Goal: Information Seeking & Learning: Find specific fact

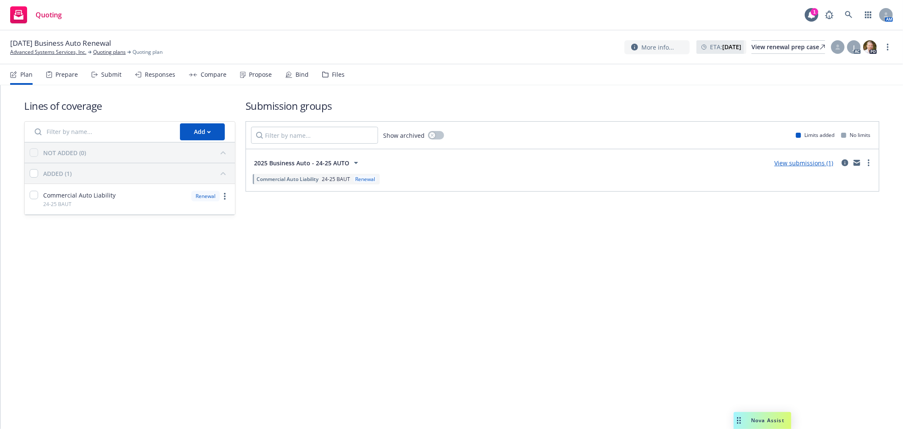
click at [157, 74] on div "Responses" at bounding box center [160, 74] width 30 height 7
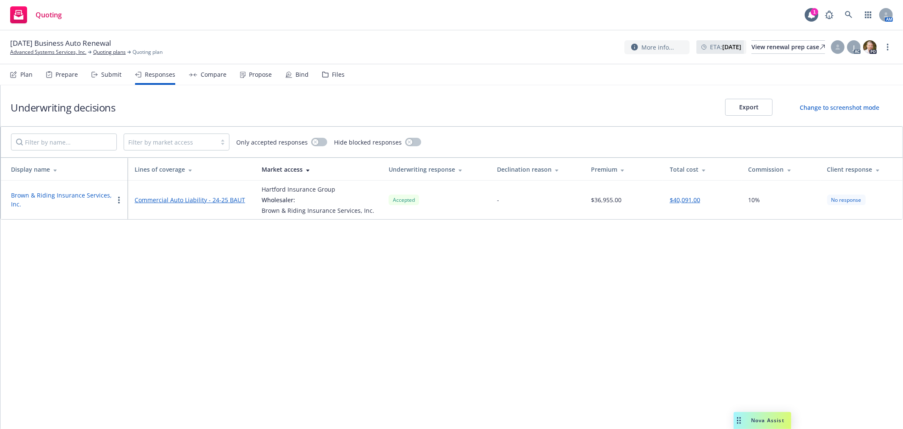
click at [209, 75] on div "Compare" at bounding box center [214, 74] width 26 height 7
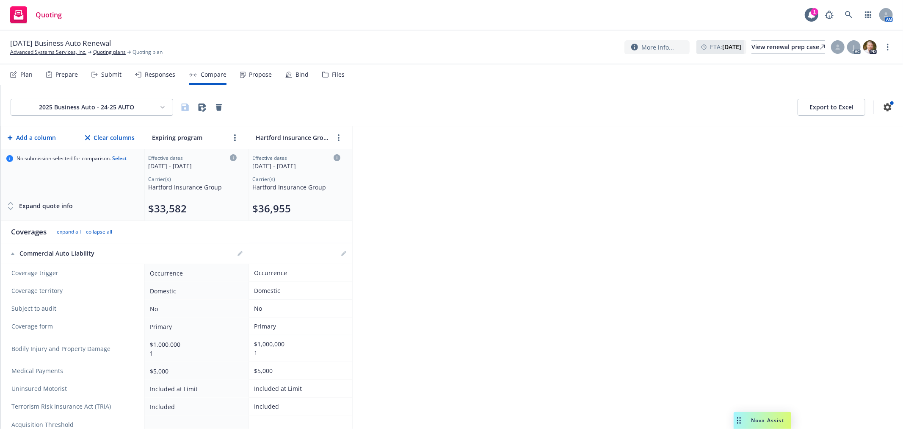
click at [164, 75] on div "Responses" at bounding box center [160, 74] width 30 height 7
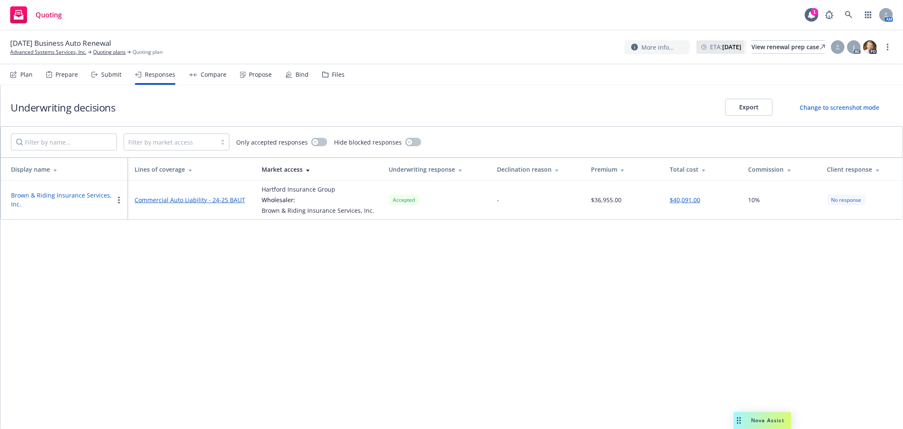
click at [337, 75] on div "Files" at bounding box center [338, 74] width 13 height 7
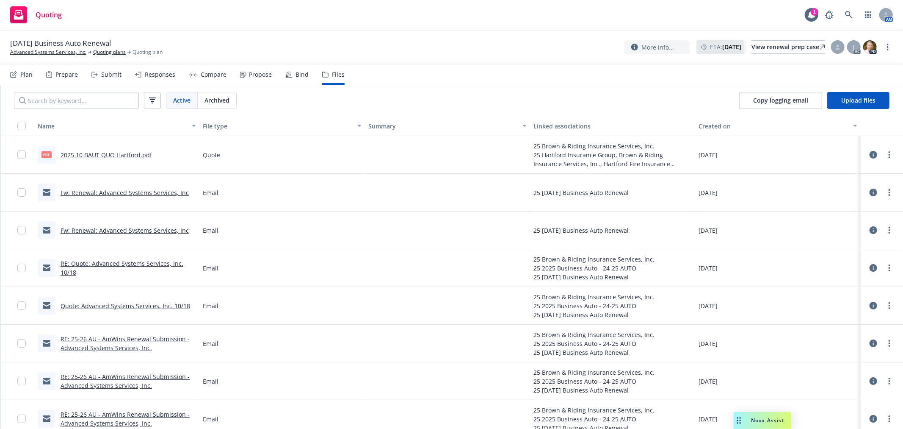
click at [116, 154] on link "2025 10 BAUT QUO Hartford.pdf" at bounding box center [106, 155] width 91 height 8
click at [42, 49] on link "Advanced Systems Services, Inc." at bounding box center [48, 52] width 76 height 8
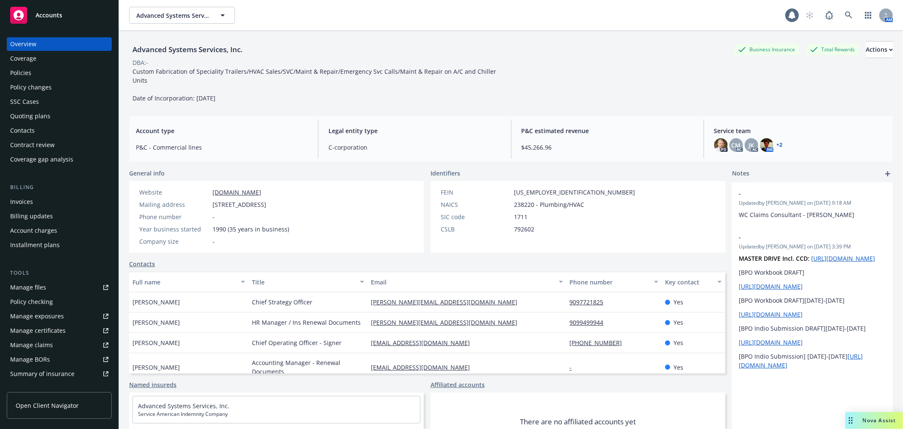
click at [28, 69] on div "Policies" at bounding box center [20, 73] width 21 height 14
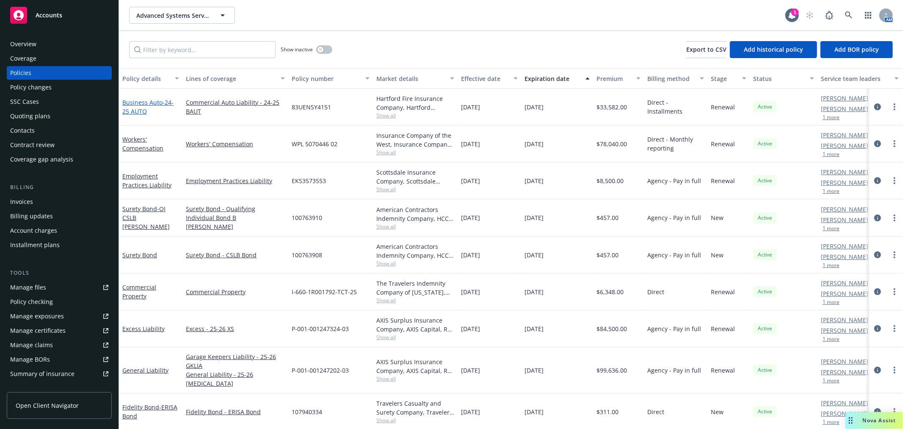
click at [152, 100] on link "Business Auto - 24-25 AUTO" at bounding box center [147, 106] width 51 height 17
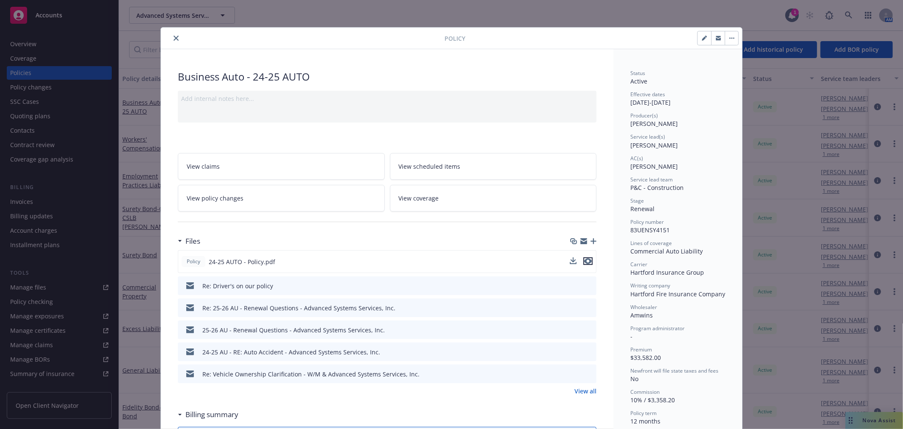
click at [584, 259] on icon "preview file" at bounding box center [588, 261] width 8 height 6
click at [172, 37] on button "close" at bounding box center [176, 38] width 10 height 10
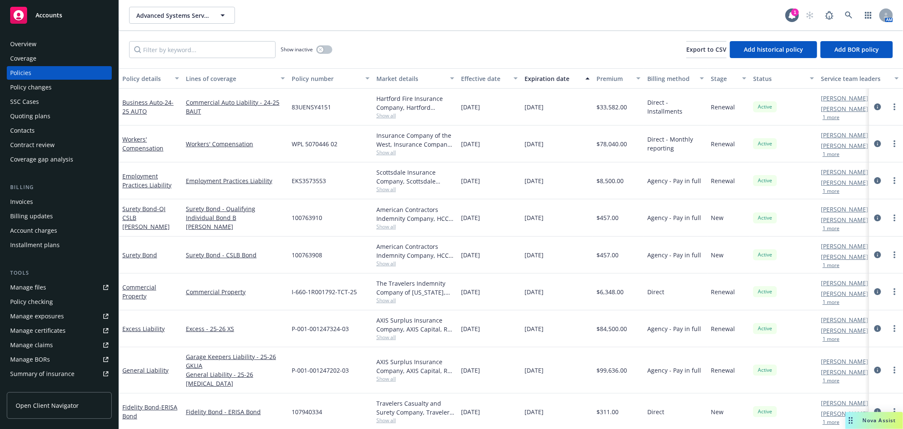
click at [879, 420] on span "Nova Assist" at bounding box center [879, 419] width 33 height 7
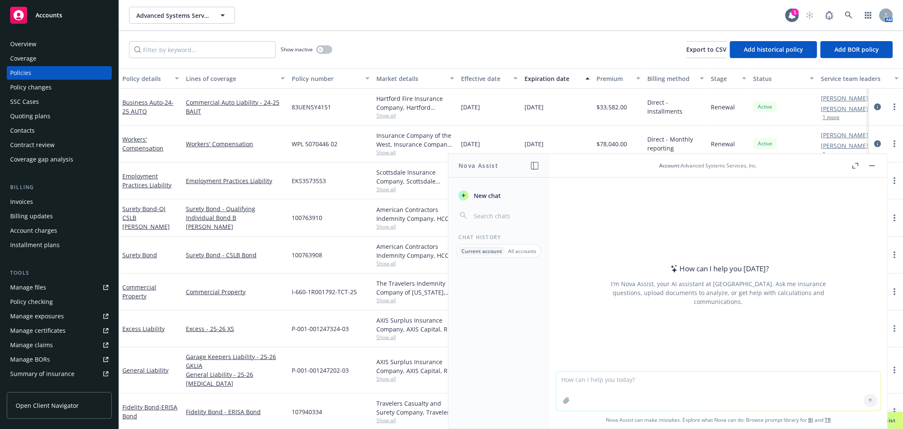
click at [664, 384] on textarea at bounding box center [719, 390] width 324 height 39
type textarea "what is the percentage of change from 22 to 23?"
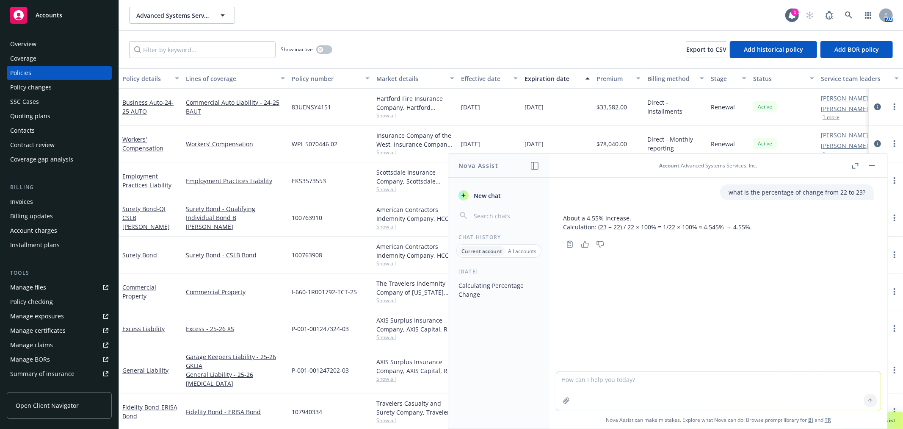
click at [631, 388] on textarea at bounding box center [719, 390] width 324 height 39
paste textarea "Name DOB State Drive Other Car Rafael Godinez 1992 CA No Daniel Gonzalez 1986 C…"
type textarea "Name DOB State Drive Other Car Rafael Godinez 1992 CA No Daniel Gonzalez 1986 C…"
click at [590, 379] on textarea at bounding box center [719, 391] width 324 height 40
type textarea "what is the percentage of change from $33,582.00 to $40,019.00?"
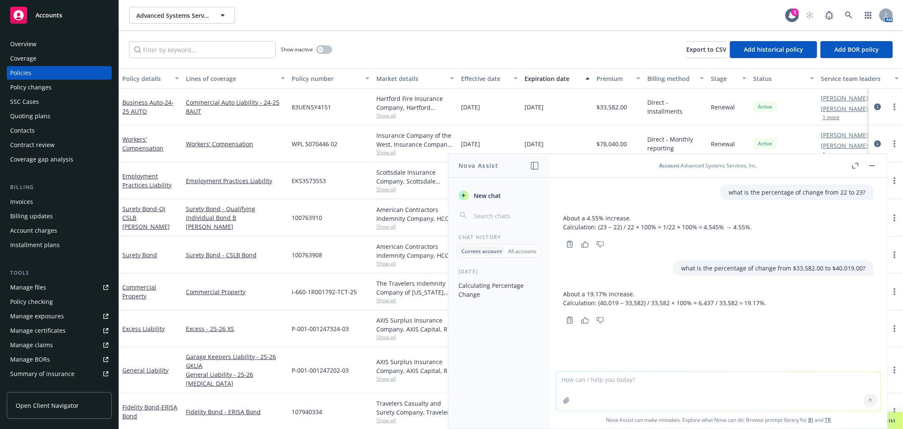
click at [661, 390] on textarea at bounding box center [719, 390] width 324 height 39
type textarea "my second figure was incorrect - the change to $36,955"
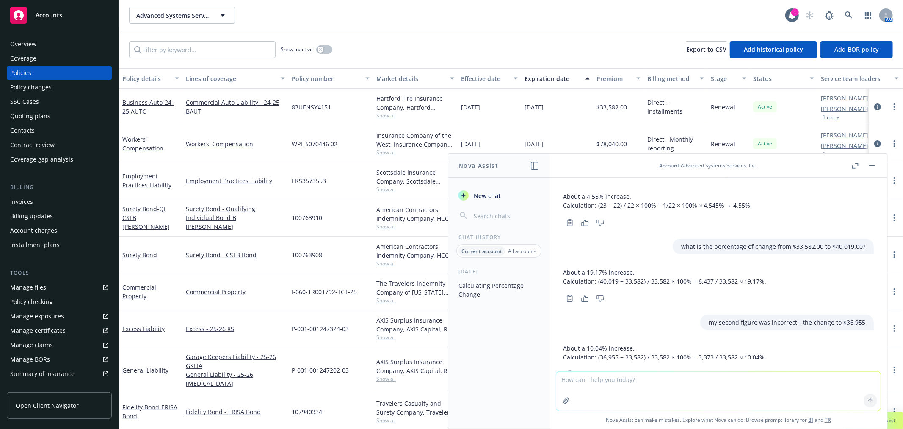
scroll to position [51, 0]
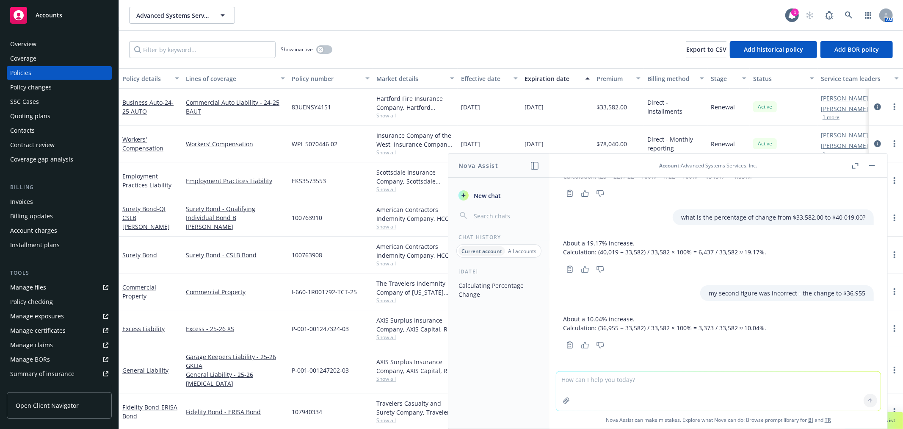
click at [27, 46] on div "Overview" at bounding box center [23, 44] width 26 height 14
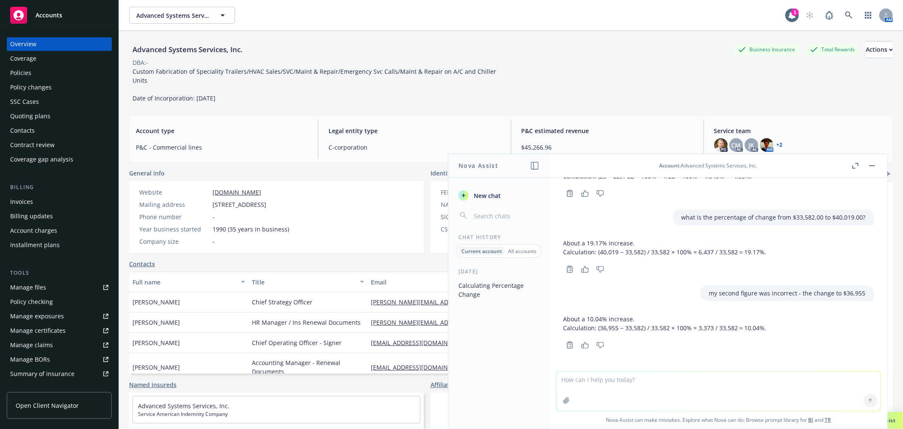
click at [874, 166] on rect "button" at bounding box center [872, 165] width 6 height 1
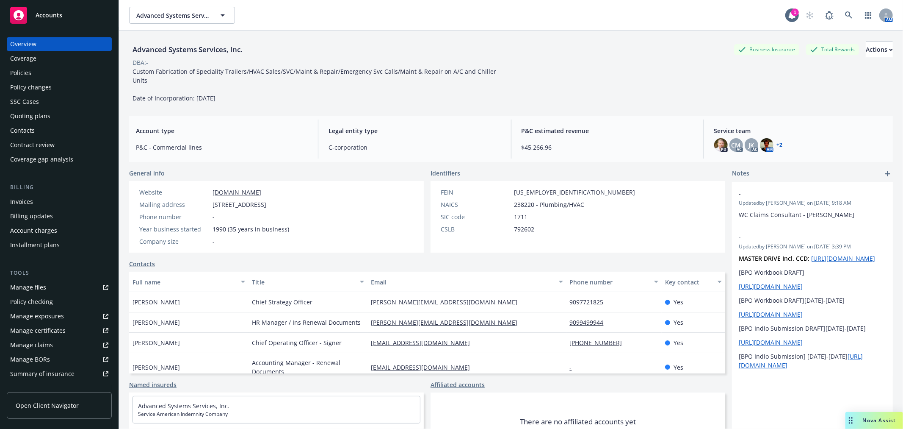
click at [74, 18] on div "Accounts" at bounding box center [59, 15] width 98 height 17
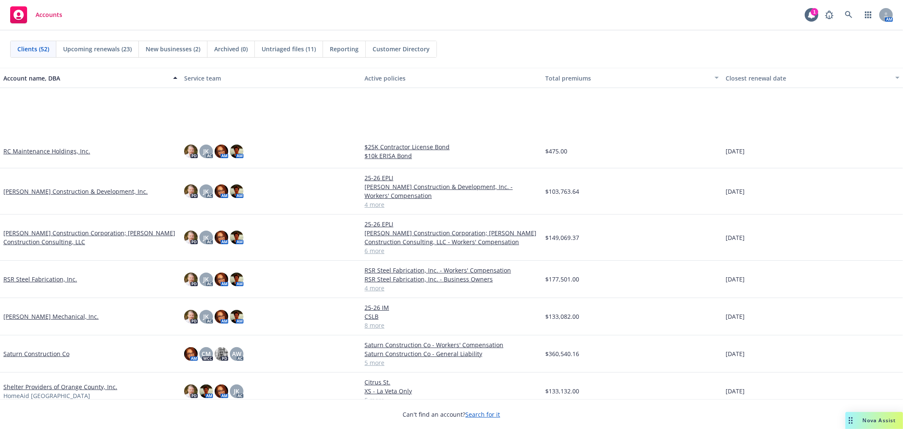
scroll to position [1223, 0]
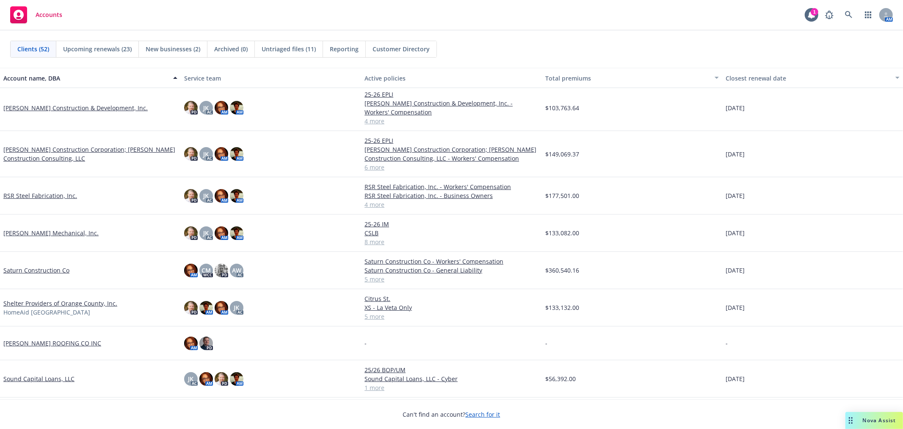
click at [49, 301] on link "Shelter Providers of Orange County, Inc." at bounding box center [60, 303] width 114 height 9
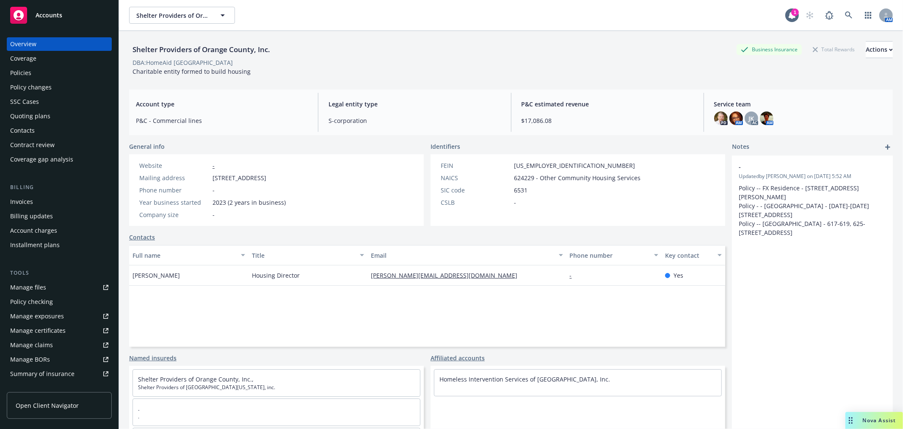
click at [39, 73] on div "Policies" at bounding box center [59, 73] width 98 height 14
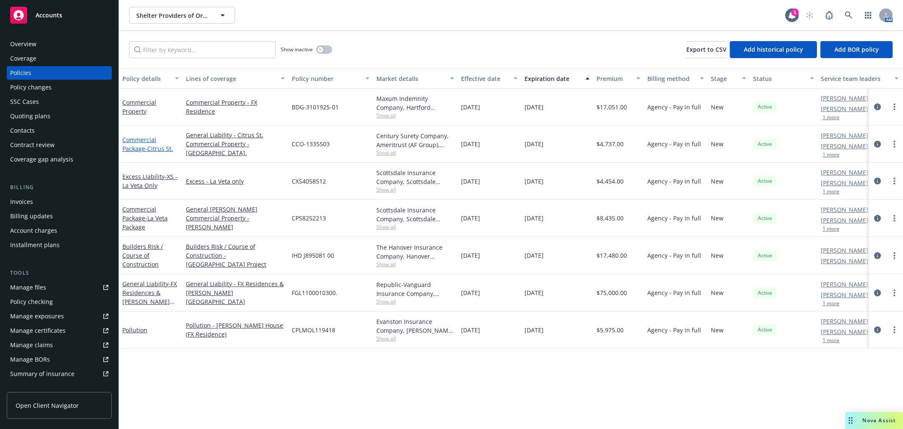
click at [128, 137] on link "Commercial Package - Citrus St." at bounding box center [147, 144] width 51 height 17
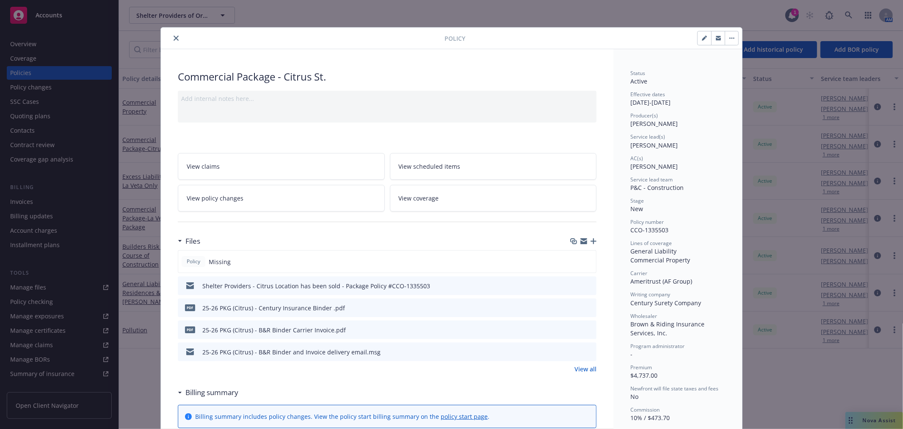
click at [731, 36] on button "button" at bounding box center [732, 38] width 14 height 14
click at [703, 119] on div "Producer(s) Adam Gabler" at bounding box center [678, 120] width 95 height 16
click at [725, 37] on button "button" at bounding box center [732, 38] width 14 height 14
click at [174, 36] on icon "close" at bounding box center [176, 38] width 5 height 5
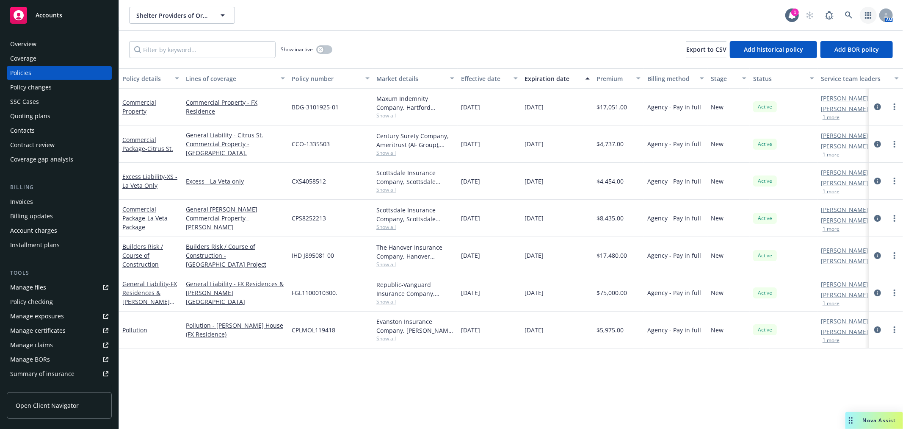
click at [866, 16] on icon "button" at bounding box center [868, 15] width 6 height 7
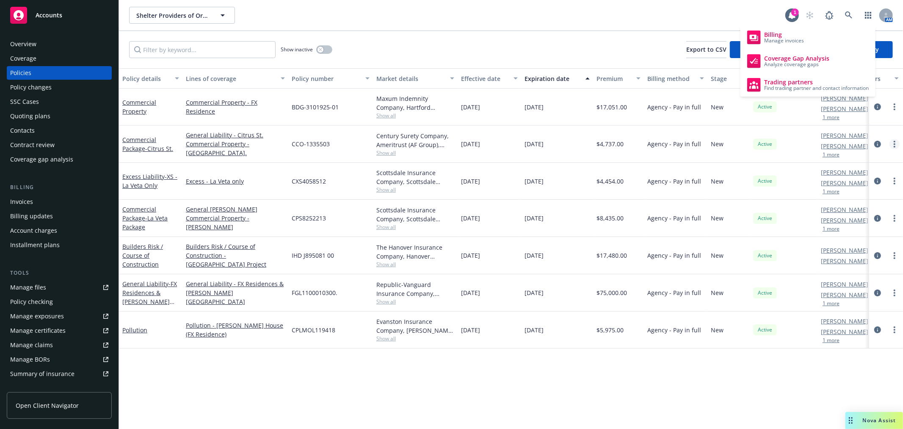
click at [894, 145] on link "more" at bounding box center [895, 144] width 10 height 10
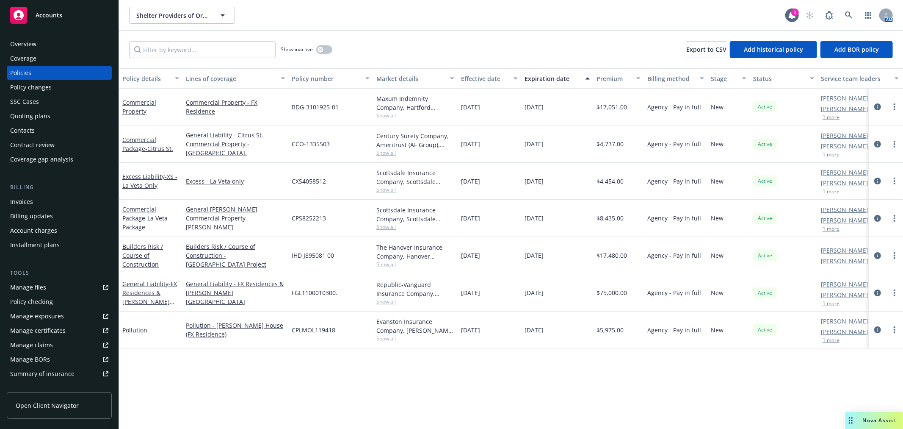
click at [786, 384] on div "Policy details Lines of coverage Policy number Market details Effective date Ex…" at bounding box center [511, 248] width 784 height 360
click at [870, 15] on icon "button" at bounding box center [868, 15] width 7 height 7
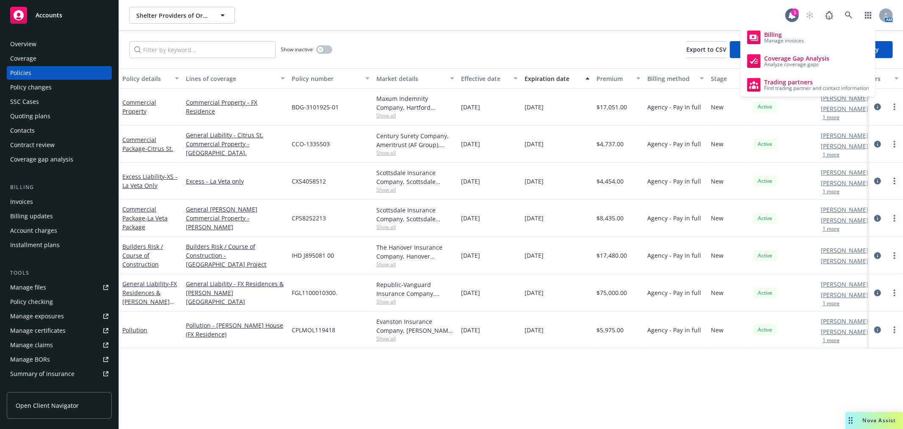
drag, startPoint x: 81, startPoint y: 43, endPoint x: 107, endPoint y: 57, distance: 28.8
click at [81, 43] on div "Overview" at bounding box center [59, 44] width 98 height 14
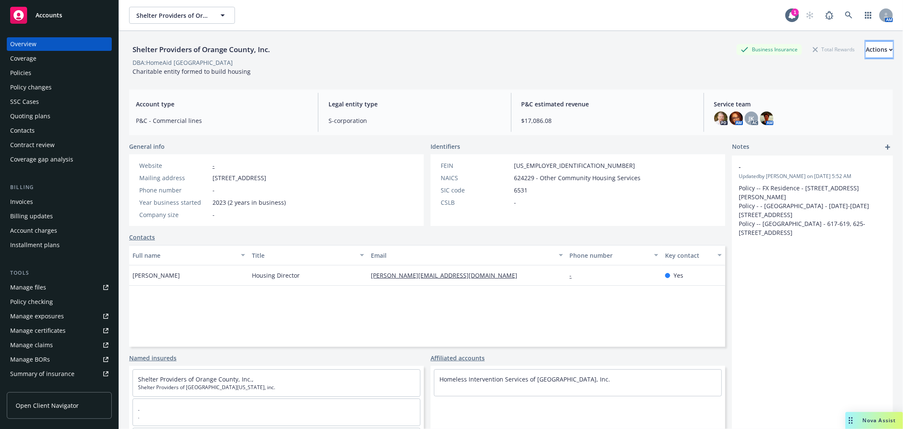
click at [873, 49] on button "Actions" at bounding box center [879, 49] width 27 height 17
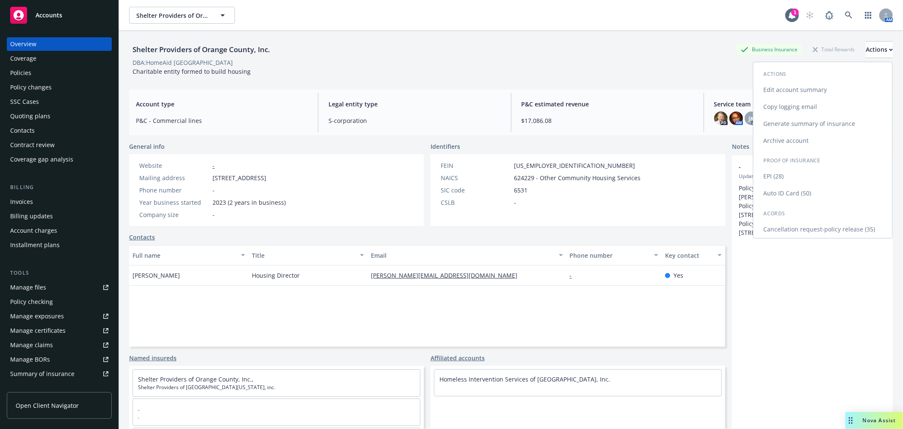
click at [827, 104] on link "Copy logging email" at bounding box center [823, 106] width 139 height 17
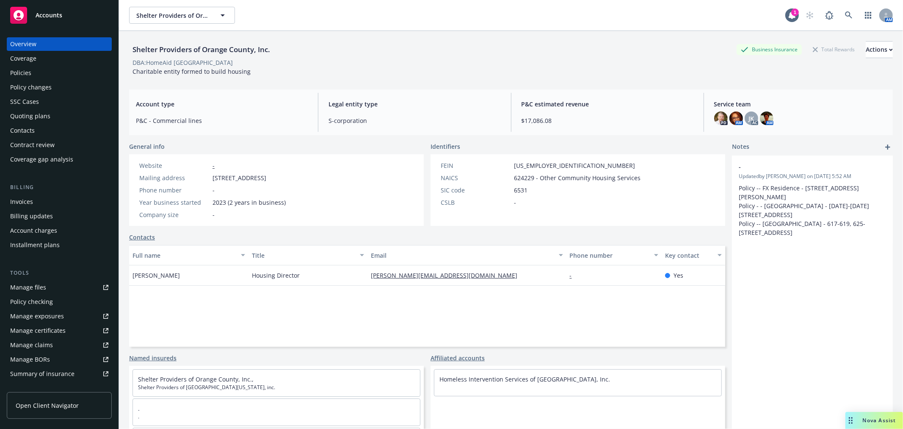
click at [58, 12] on span "Accounts" at bounding box center [49, 15] width 27 height 7
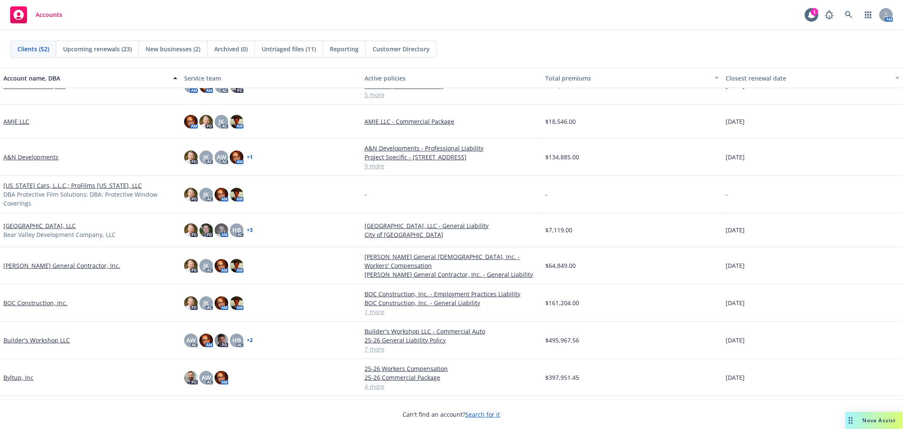
scroll to position [94, 0]
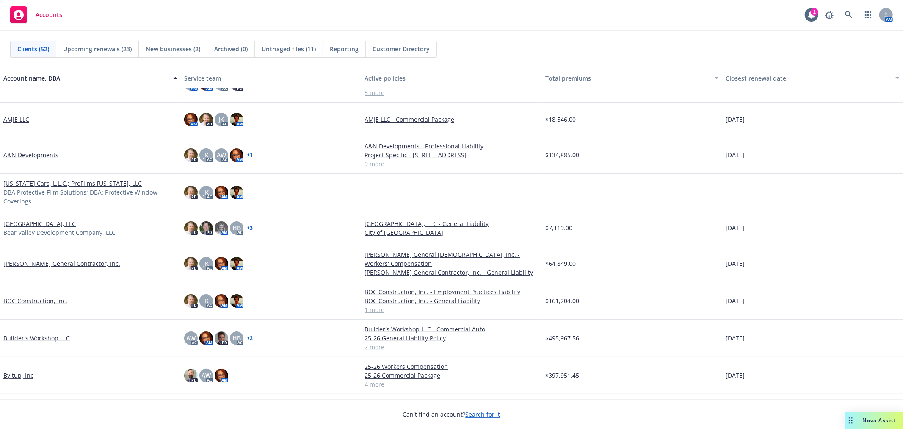
click at [27, 305] on link "BOC Construction, Inc." at bounding box center [35, 300] width 64 height 9
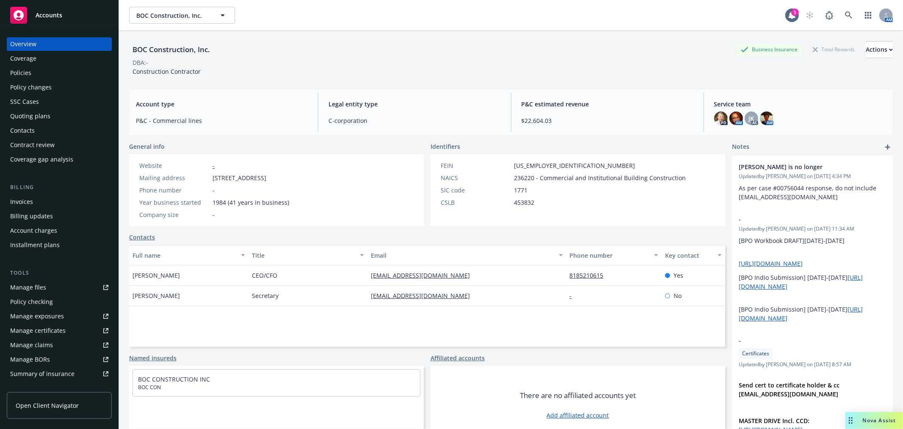
click at [43, 72] on div "Policies" at bounding box center [59, 73] width 98 height 14
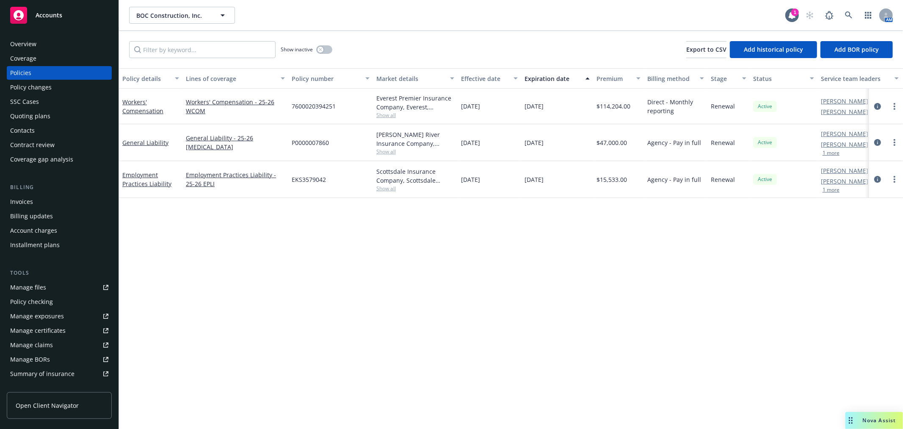
click at [861, 419] on div "Nova Assist" at bounding box center [879, 419] width 47 height 7
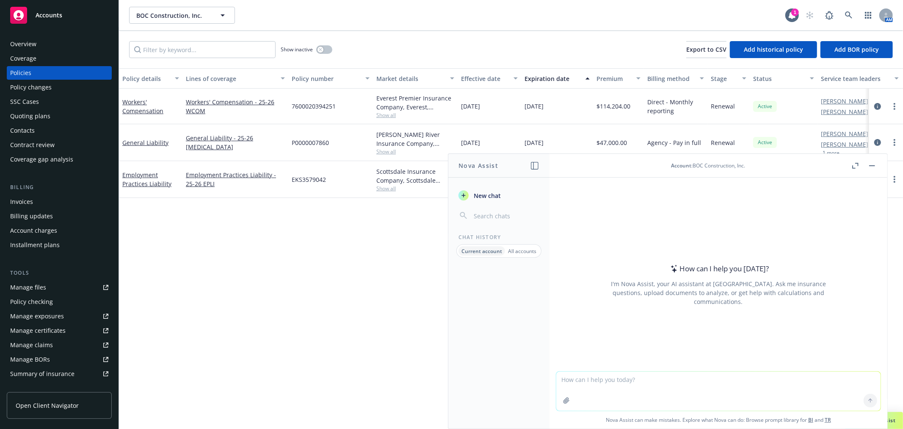
click at [588, 380] on textarea at bounding box center [719, 390] width 324 height 39
type textarea "I received an email from this insured asking about filing a MCP65 on their beha…"
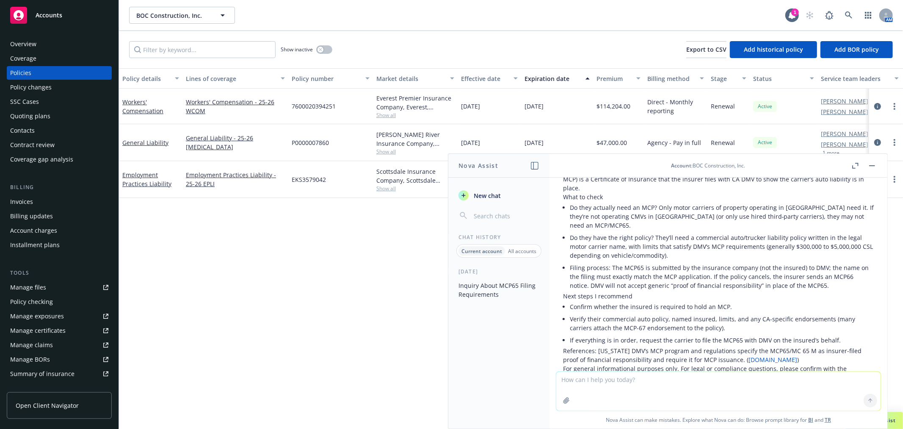
scroll to position [94, 0]
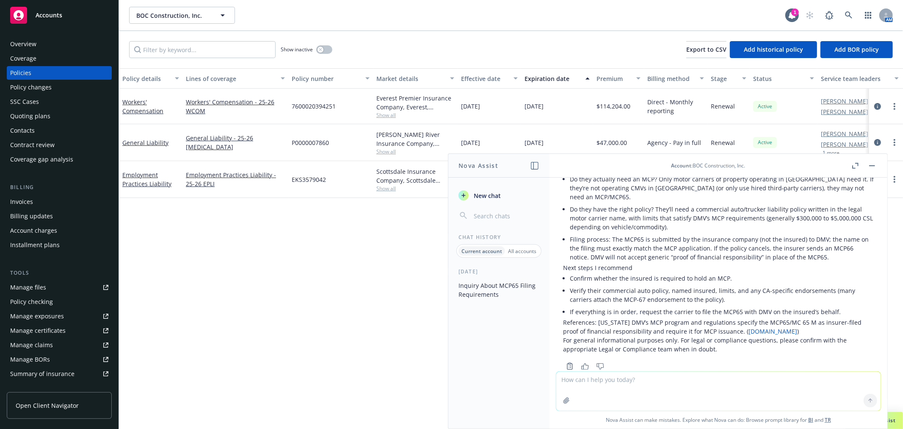
click at [871, 163] on button "button" at bounding box center [872, 166] width 10 height 10
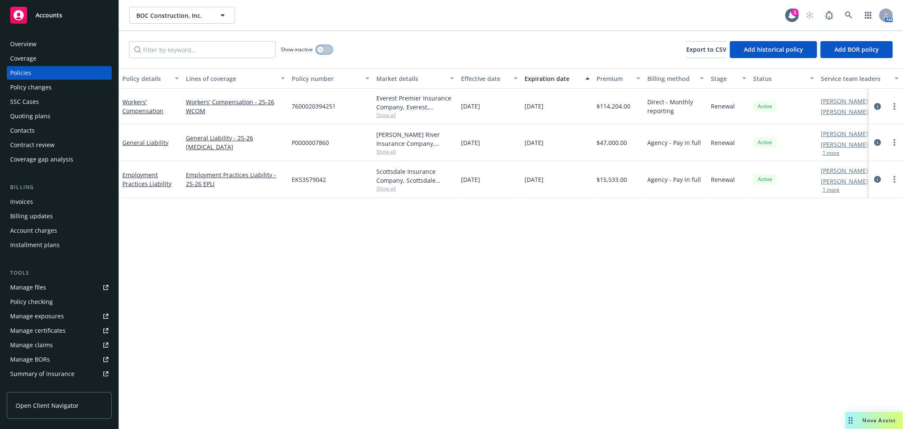
click at [318, 47] on button "button" at bounding box center [324, 49] width 16 height 8
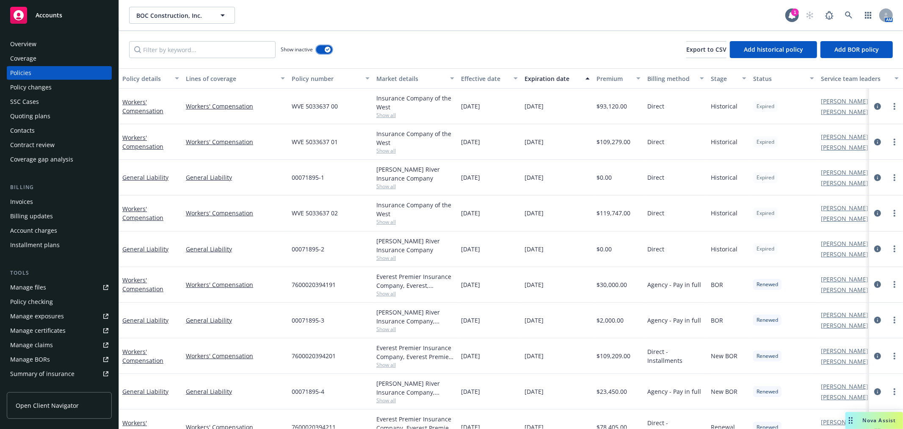
click at [325, 49] on div "button" at bounding box center [328, 50] width 6 height 6
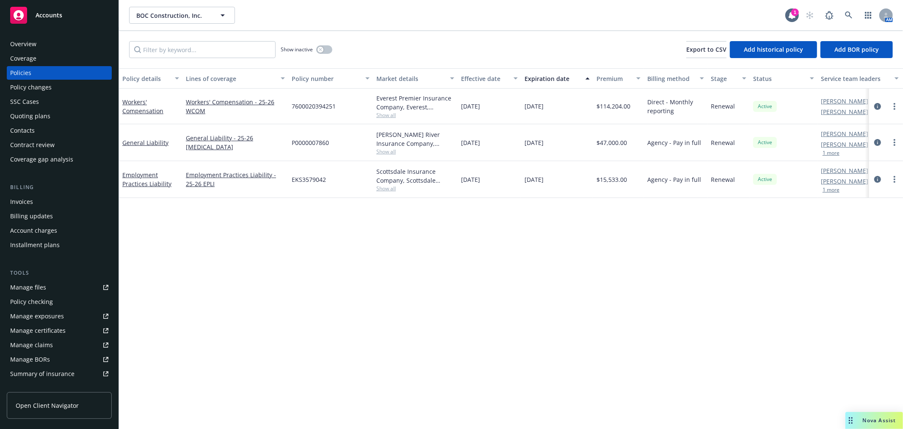
click at [870, 421] on span "Nova Assist" at bounding box center [879, 419] width 33 height 7
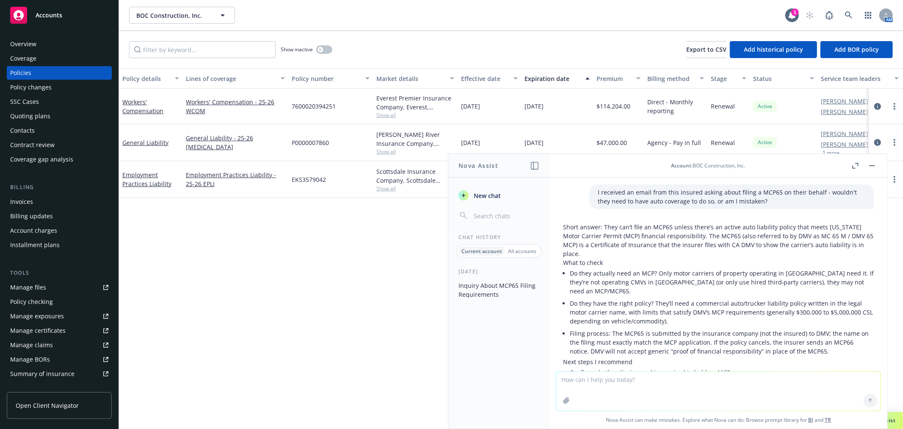
click at [601, 379] on textarea at bounding box center [719, 390] width 324 height 39
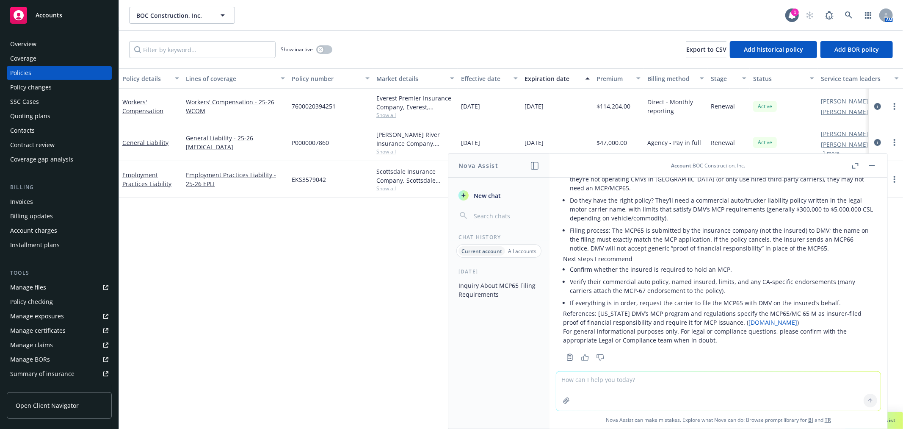
scroll to position [106, 0]
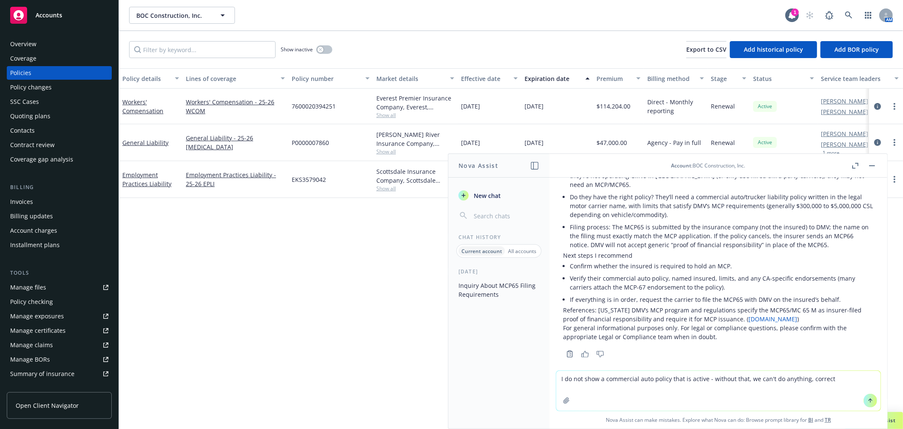
type textarea "I do not show a commercial auto policy that is active - without that, we can't …"
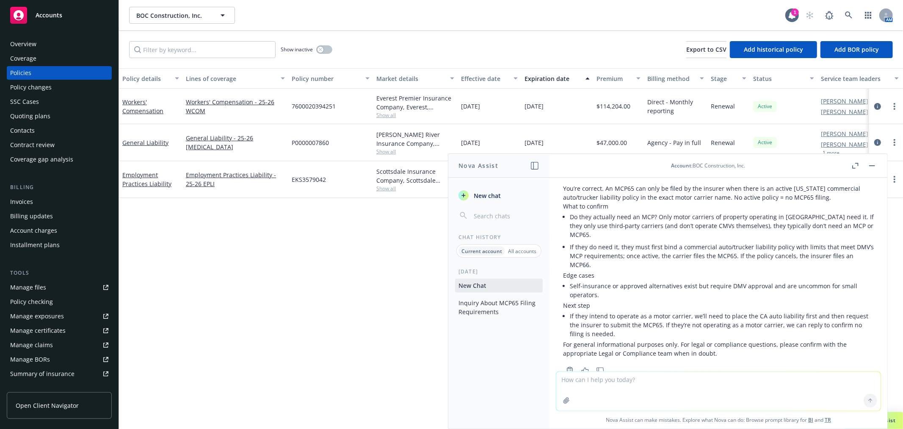
scroll to position [338, 0]
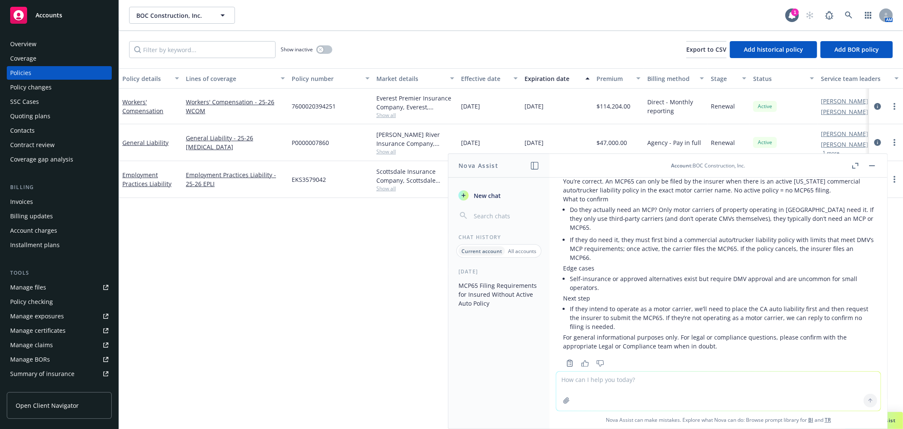
click at [874, 164] on button "button" at bounding box center [872, 166] width 10 height 10
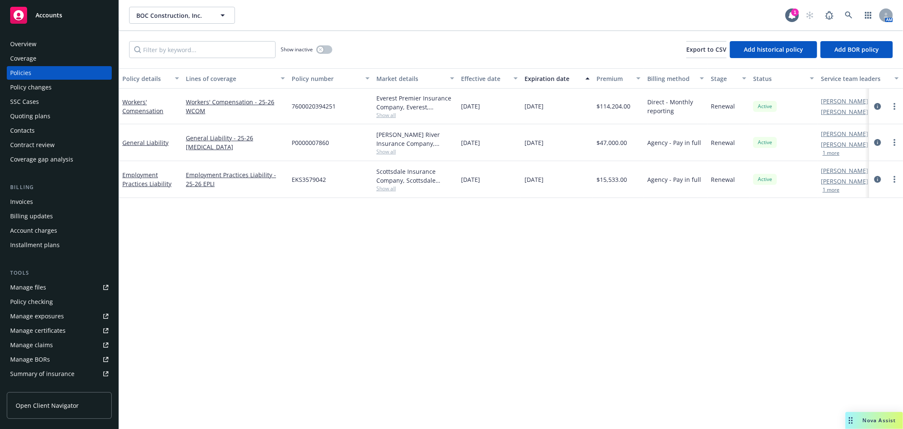
click at [69, 15] on div "Accounts" at bounding box center [59, 15] width 98 height 17
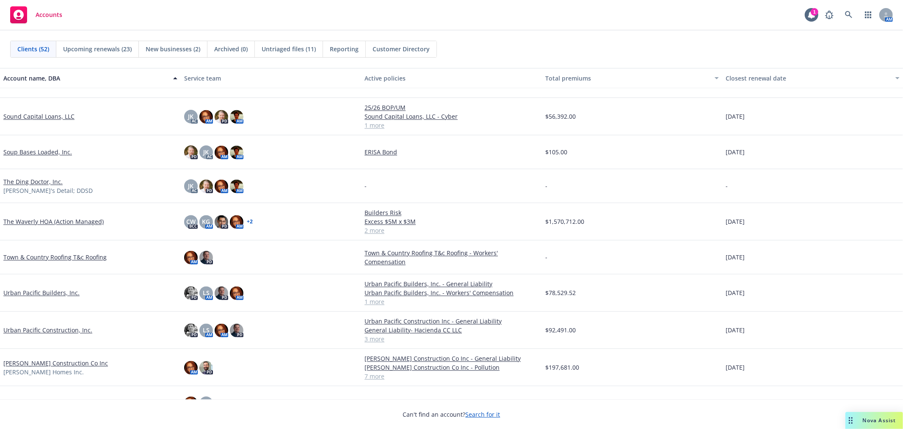
scroll to position [1468, 0]
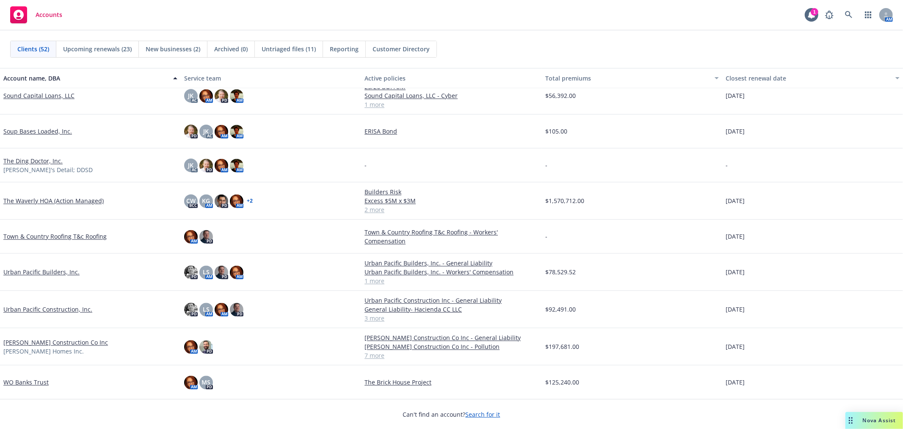
click at [51, 305] on link "Urban Pacific Construction, Inc." at bounding box center [47, 309] width 89 height 9
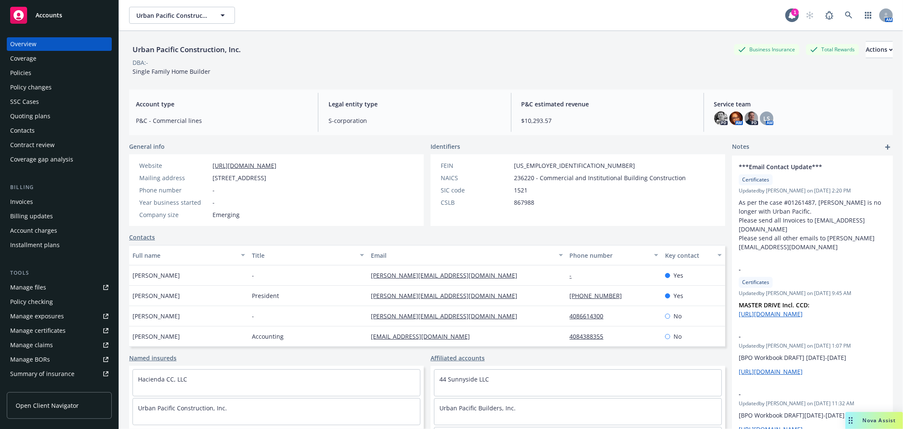
click at [45, 284] on link "Manage files" at bounding box center [59, 287] width 105 height 14
drag, startPoint x: 562, startPoint y: 318, endPoint x: 608, endPoint y: 320, distance: 46.6
click at [608, 320] on div "4086614300" at bounding box center [614, 316] width 95 height 20
copy link "4086614300"
click at [358, 70] on div "Urban Pacific Construction, Inc. Business Insurance Total Rewards Actions DBA: …" at bounding box center [511, 58] width 764 height 35
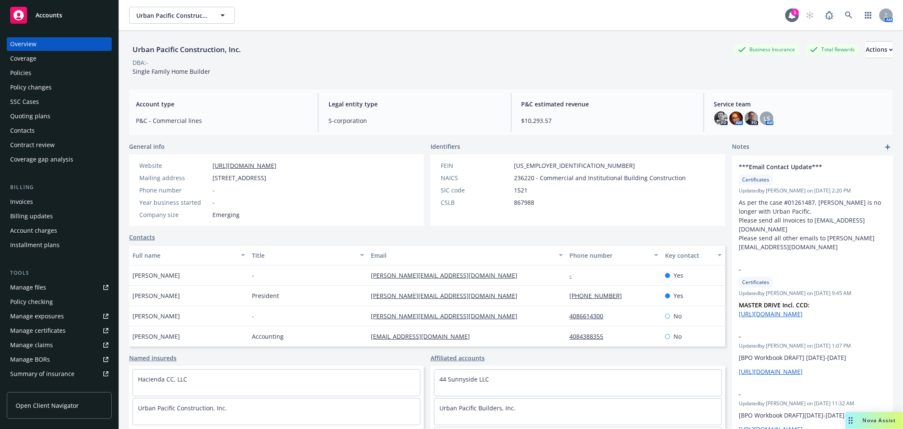
click at [67, 12] on div "Accounts" at bounding box center [59, 15] width 98 height 17
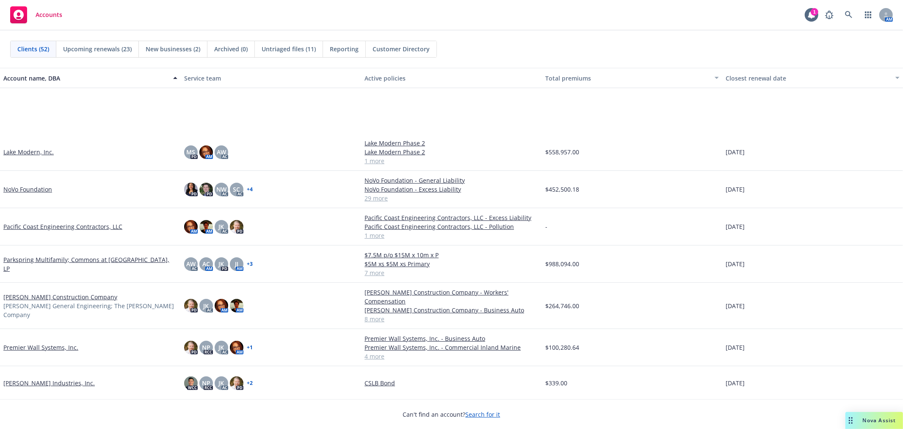
scroll to position [997, 0]
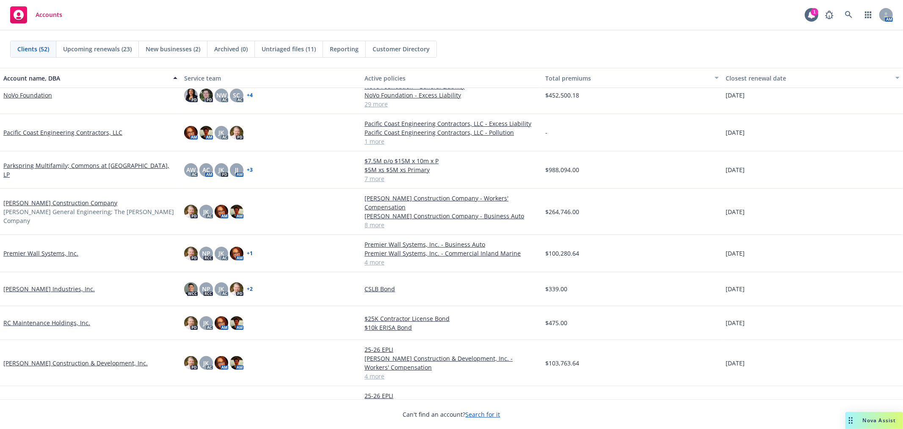
click at [59, 249] on link "Premier Wall Systems, Inc." at bounding box center [40, 253] width 75 height 9
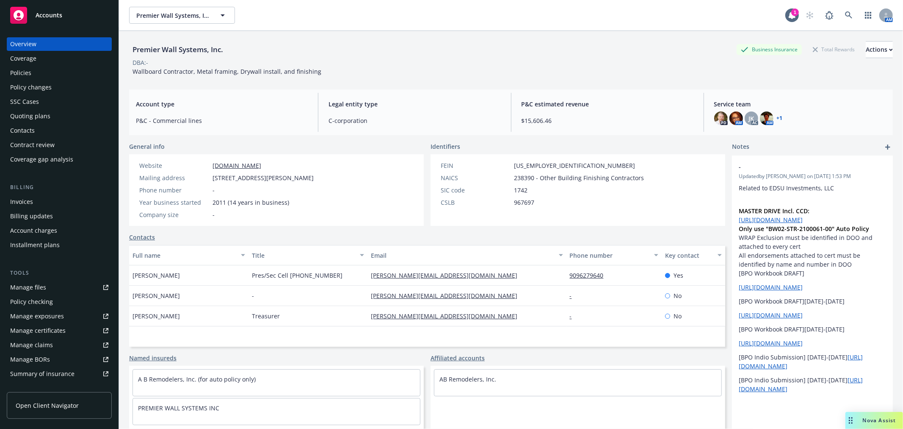
click at [371, 69] on div "Premier Wall Systems, Inc. Business Insurance Total Rewards Actions DBA: - Wall…" at bounding box center [511, 58] width 764 height 35
click at [59, 74] on div "Policies" at bounding box center [59, 73] width 98 height 14
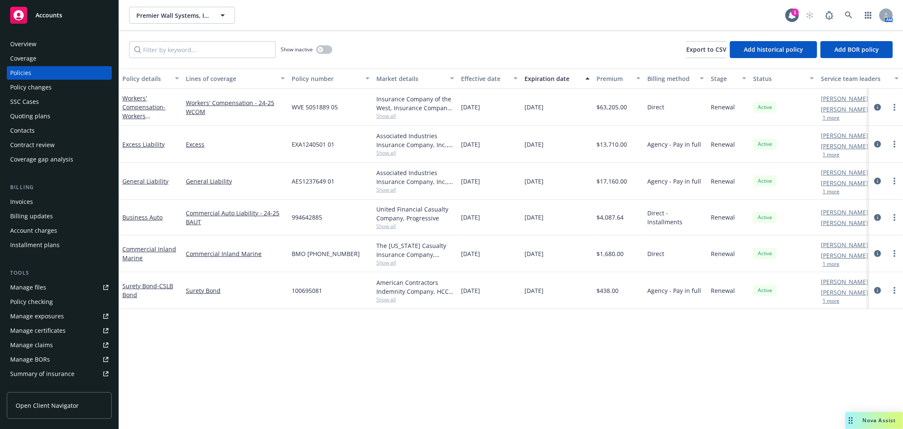
click at [327, 25] on div "Premier Wall Systems, Inc. Premier Wall Systems, Inc. 1 AM" at bounding box center [511, 15] width 784 height 30
click at [54, 14] on span "Accounts" at bounding box center [49, 15] width 27 height 7
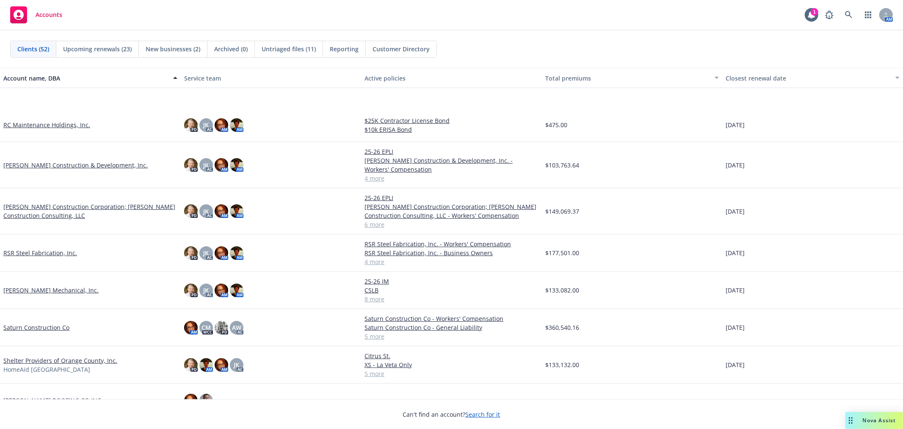
scroll to position [1223, 0]
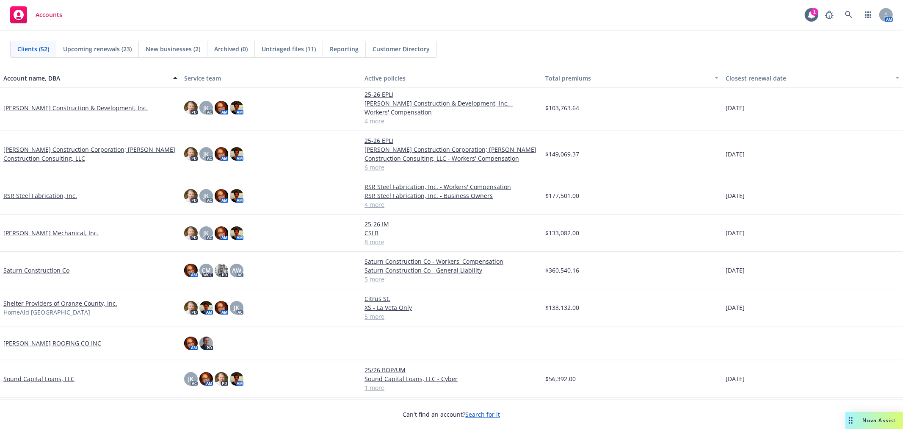
click at [49, 301] on link "Shelter Providers of Orange County, Inc." at bounding box center [60, 303] width 114 height 9
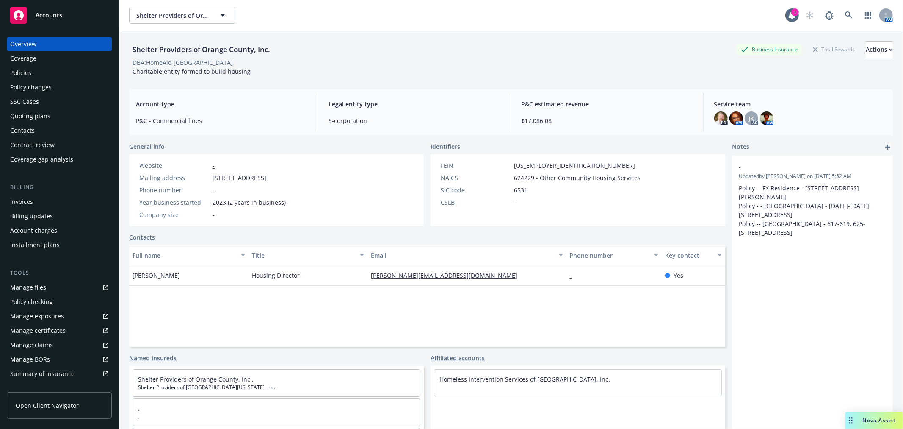
click at [36, 70] on div "Policies" at bounding box center [59, 73] width 98 height 14
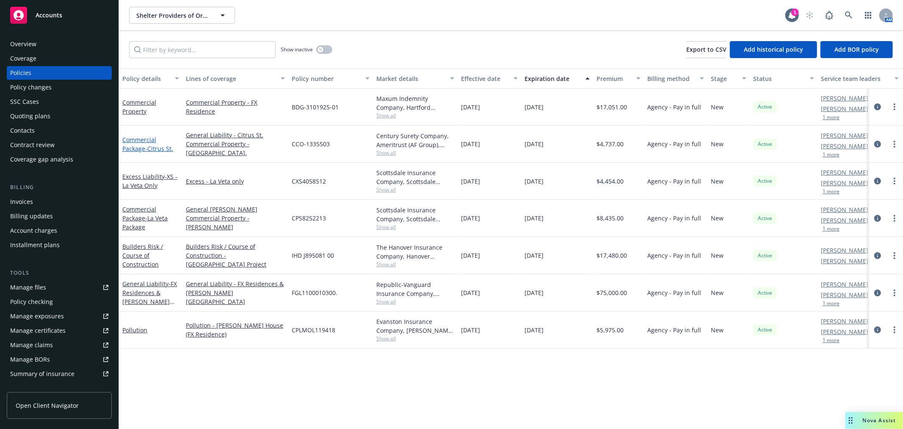
click at [150, 147] on span "- Citrus St." at bounding box center [159, 148] width 28 height 8
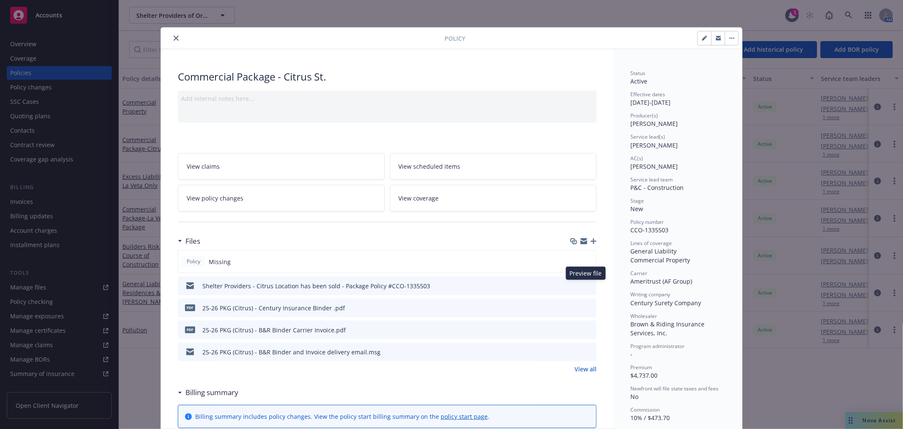
click at [586, 285] on icon "preview file" at bounding box center [589, 285] width 8 height 6
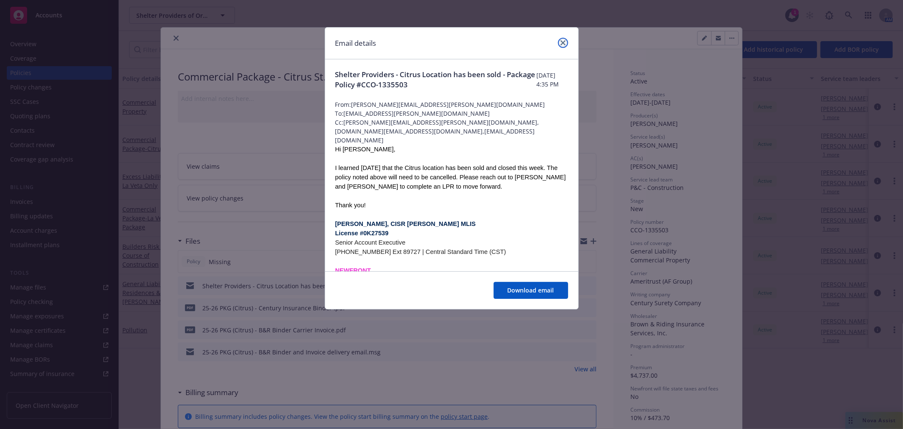
click at [561, 44] on icon "close" at bounding box center [563, 42] width 5 height 5
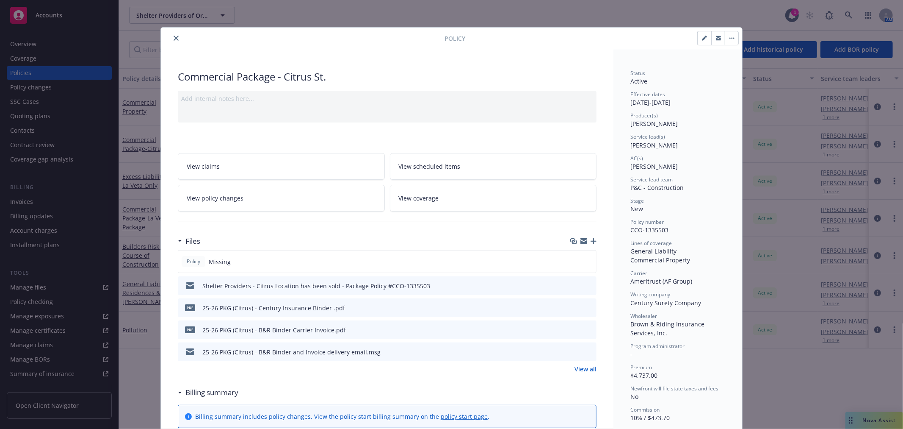
click at [585, 353] on icon "preview file" at bounding box center [589, 351] width 8 height 6
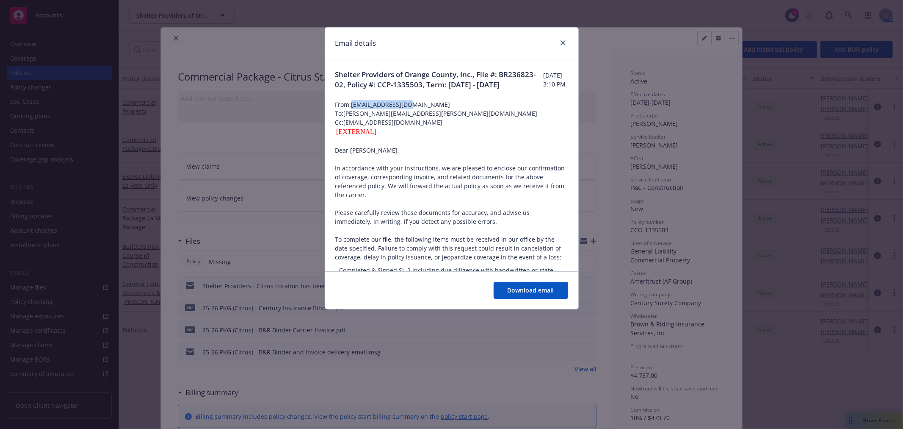
drag, startPoint x: 421, startPoint y: 114, endPoint x: 355, endPoint y: 116, distance: 65.7
click at [355, 109] on span "From: mgranik@brcins.com" at bounding box center [451, 104] width 233 height 9
copy span "mgranik@brcins.com"
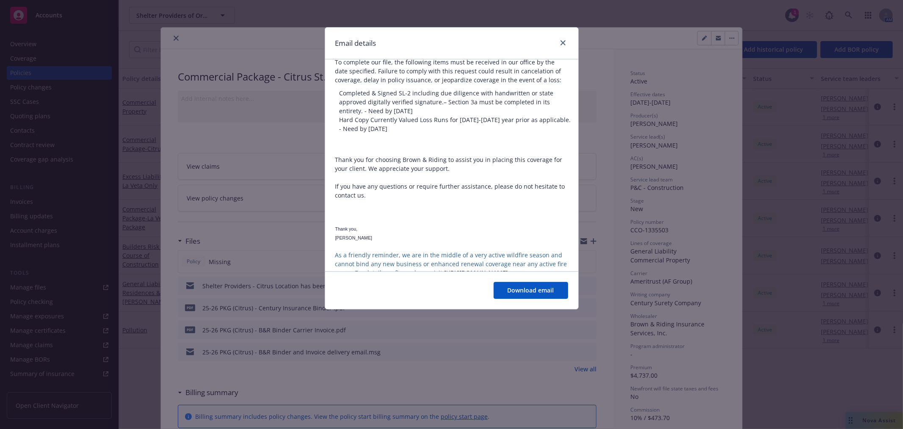
scroll to position [188, 0]
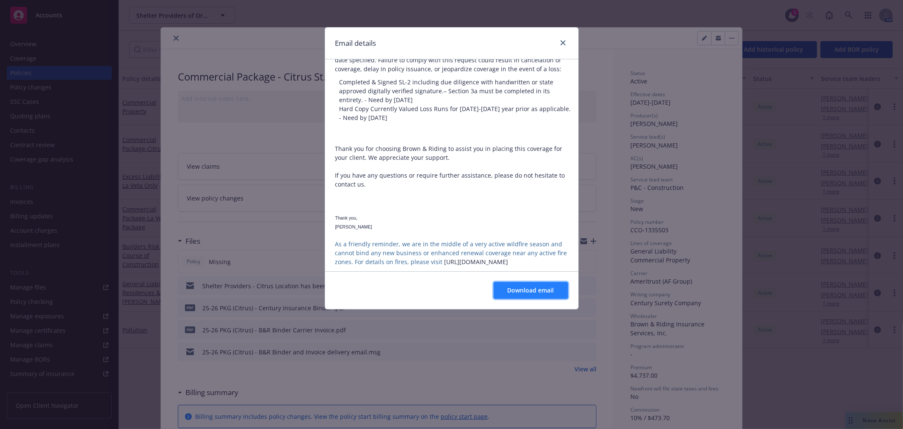
click at [543, 292] on span "Download email" at bounding box center [531, 290] width 47 height 8
drag, startPoint x: 563, startPoint y: 43, endPoint x: 557, endPoint y: 44, distance: 6.9
click at [565, 43] on icon "close" at bounding box center [563, 42] width 5 height 5
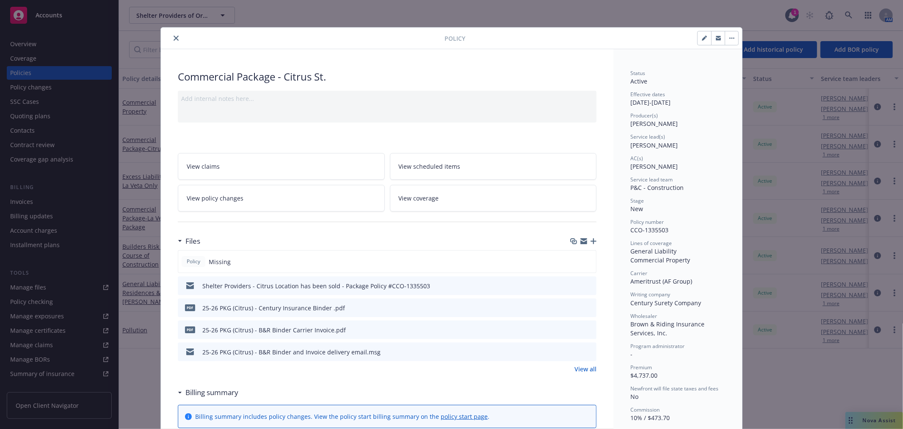
click at [174, 39] on icon "close" at bounding box center [176, 38] width 5 height 5
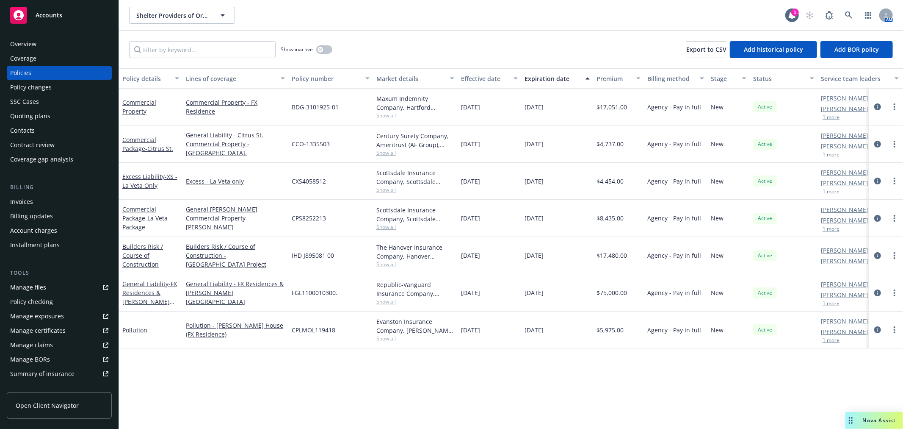
click at [43, 39] on div "Overview" at bounding box center [59, 44] width 98 height 14
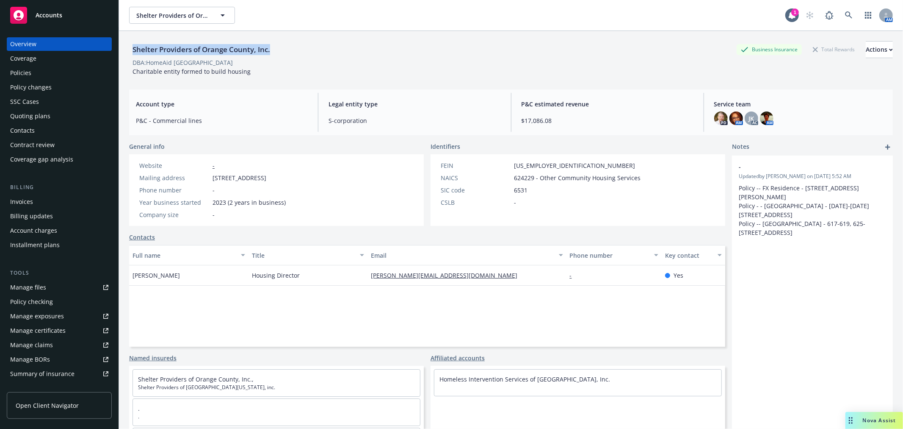
drag, startPoint x: 133, startPoint y: 52, endPoint x: 277, endPoint y: 51, distance: 144.0
click at [277, 51] on div "Shelter Providers of Orange County, Inc. Business Insurance Total Rewards Actio…" at bounding box center [511, 49] width 764 height 17
copy div "Shelter Providers of Orange County, Inc."
click at [48, 75] on div "Policies" at bounding box center [59, 73] width 98 height 14
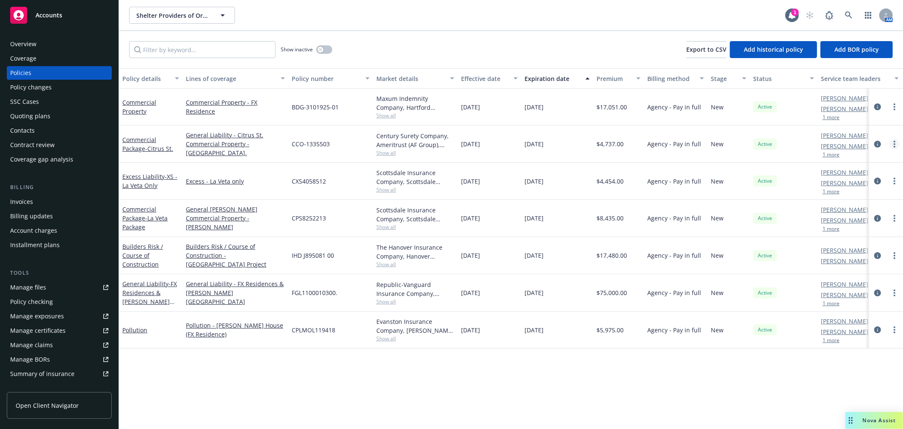
click at [896, 142] on link "more" at bounding box center [895, 144] width 10 height 10
click at [851, 264] on link "Copy logging email" at bounding box center [850, 262] width 100 height 17
